Goal: Task Accomplishment & Management: Use online tool/utility

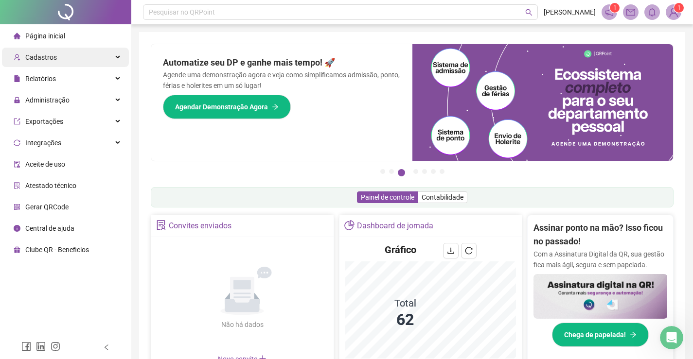
click at [48, 56] on span "Cadastros" at bounding box center [41, 58] width 32 height 8
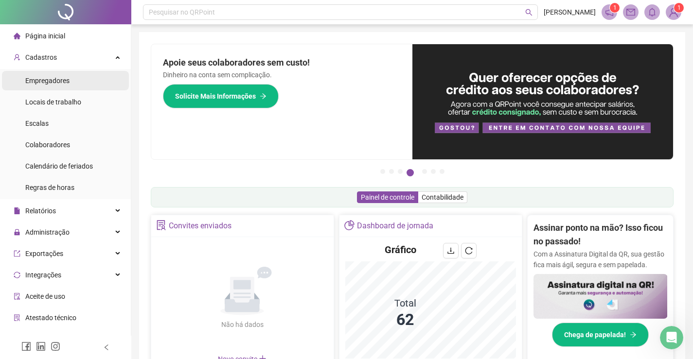
click at [38, 80] on span "Empregadores" at bounding box center [47, 81] width 44 height 8
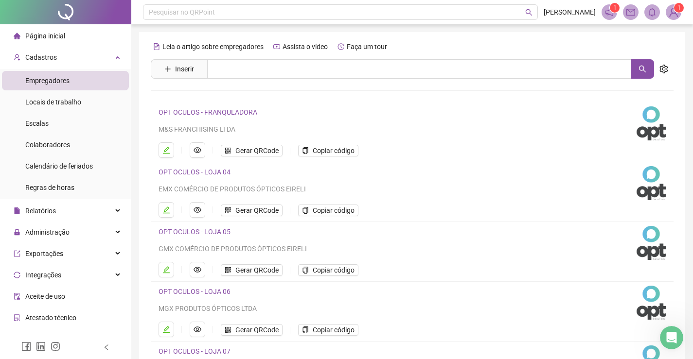
scroll to position [111, 0]
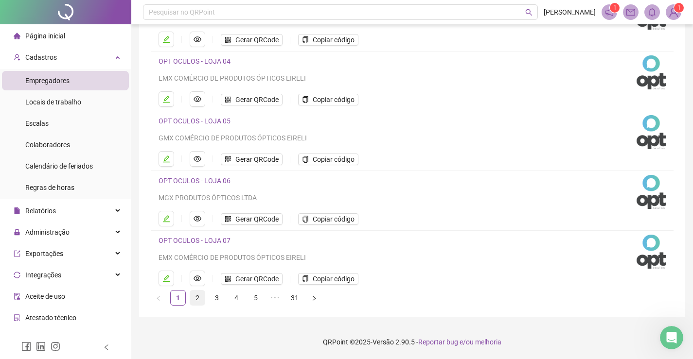
click at [200, 299] on link "2" at bounding box center [197, 298] width 15 height 15
click at [217, 298] on link "3" at bounding box center [217, 298] width 15 height 15
click at [236, 296] on link "4" at bounding box center [236, 298] width 15 height 15
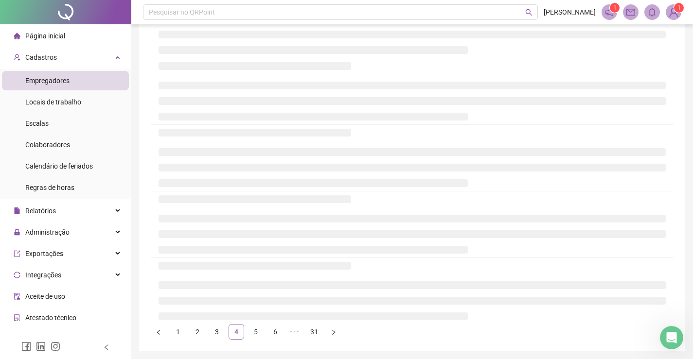
scroll to position [0, 0]
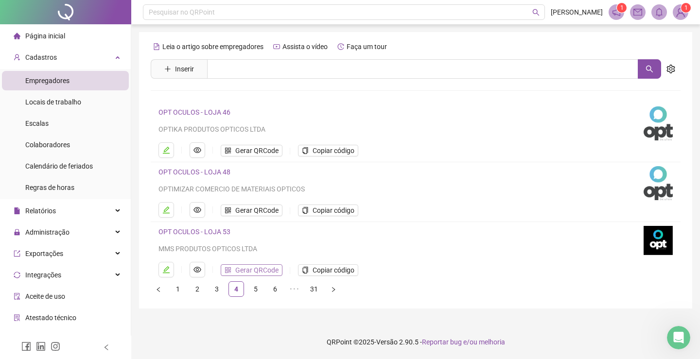
click at [264, 269] on span "Gerar QRCode" at bounding box center [256, 270] width 43 height 11
click at [108, 57] on div "Cadastros" at bounding box center [65, 57] width 127 height 19
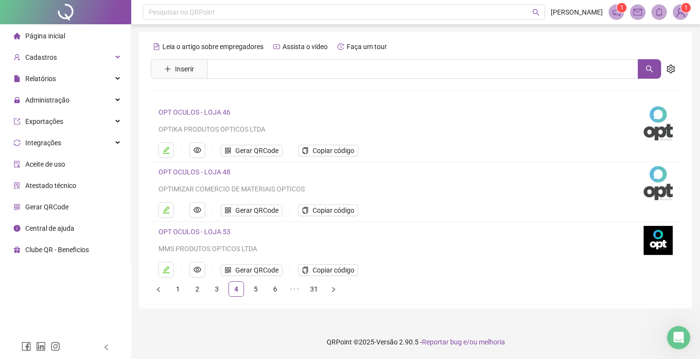
click at [49, 36] on span "Página inicial" at bounding box center [45, 36] width 40 height 8
